Goal: Information Seeking & Learning: Learn about a topic

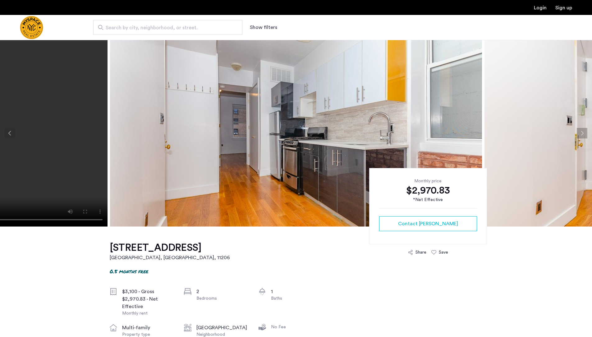
click at [328, 127] on img at bounding box center [296, 133] width 372 height 187
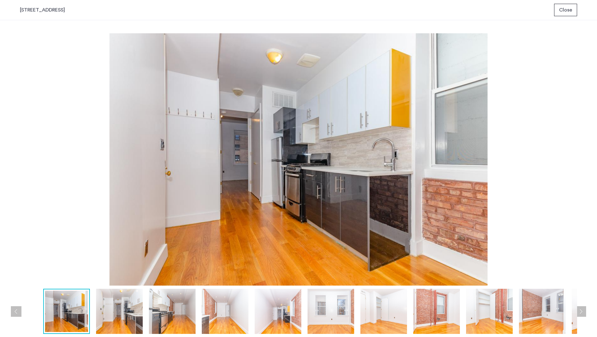
click at [104, 309] on img at bounding box center [119, 311] width 47 height 45
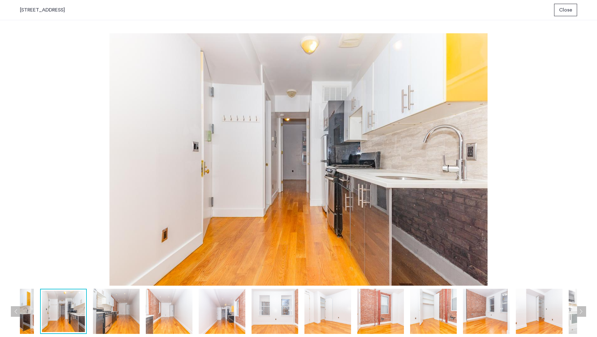
click at [170, 312] on img at bounding box center [169, 311] width 47 height 45
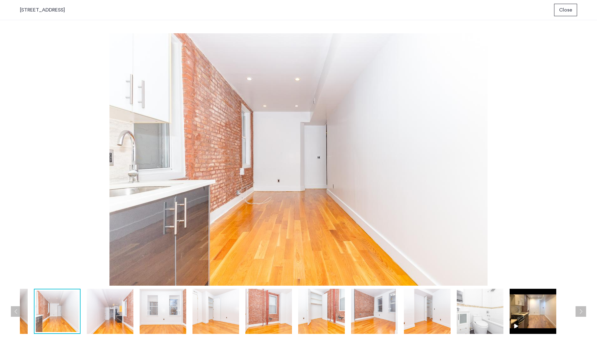
click at [223, 314] on img at bounding box center [216, 311] width 47 height 45
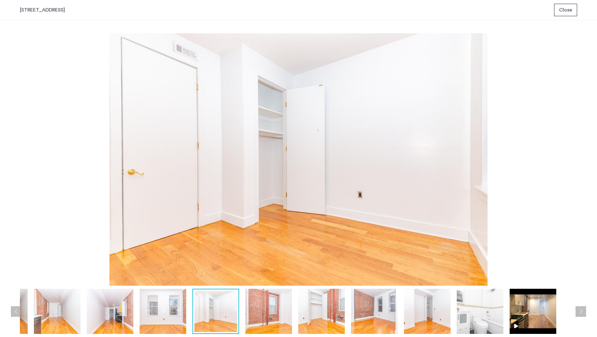
click at [270, 313] on img at bounding box center [268, 311] width 47 height 45
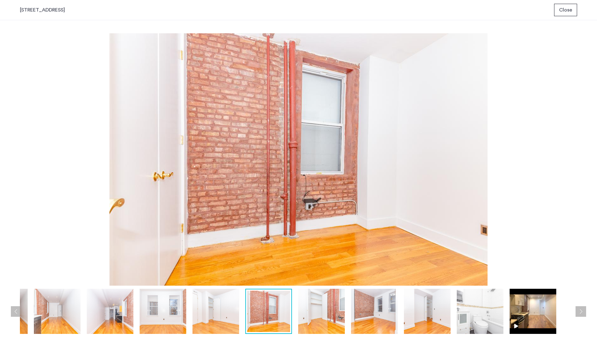
click at [302, 313] on img at bounding box center [321, 311] width 47 height 45
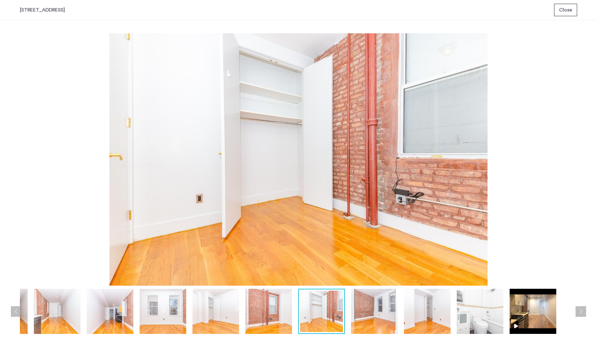
click at [371, 309] on img at bounding box center [374, 311] width 47 height 45
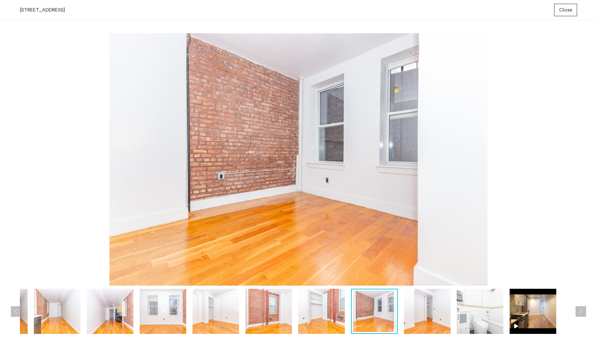
click at [447, 310] on img at bounding box center [427, 311] width 47 height 45
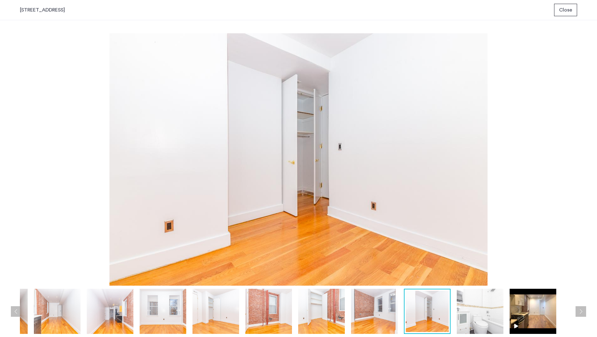
drag, startPoint x: 481, startPoint y: 310, endPoint x: 520, endPoint y: 312, distance: 39.5
click at [482, 311] on img at bounding box center [480, 311] width 47 height 45
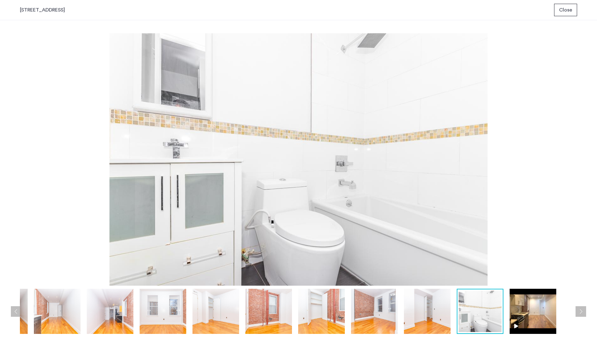
click at [564, 314] on div at bounding box center [216, 311] width 729 height 45
click at [532, 314] on img at bounding box center [533, 311] width 47 height 45
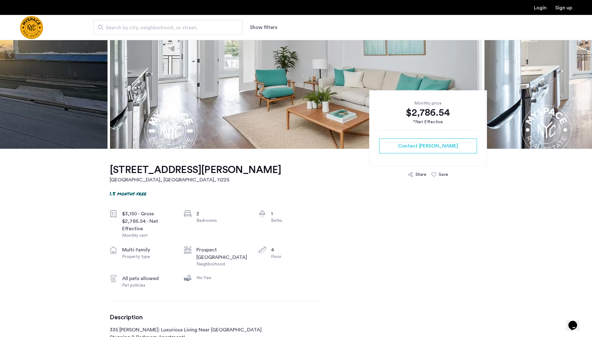
scroll to position [176, 0]
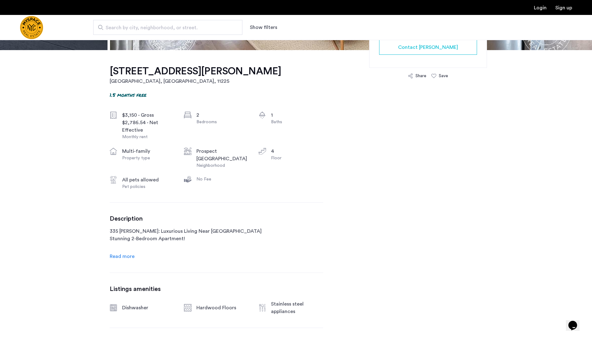
click at [128, 254] on span "Read more" at bounding box center [122, 256] width 25 height 5
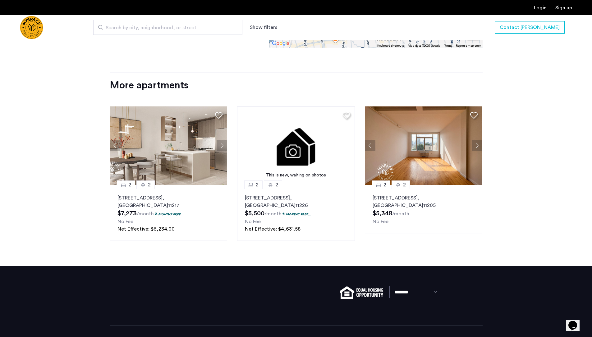
scroll to position [944, 0]
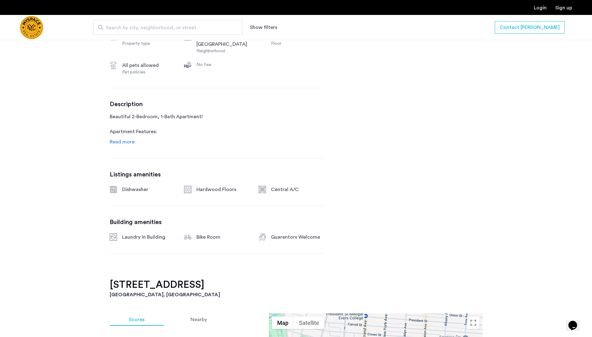
scroll to position [533, 0]
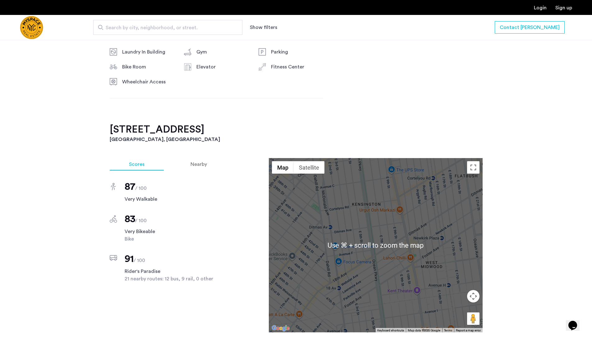
scroll to position [450, 0]
